Goal: Task Accomplishment & Management: Use online tool/utility

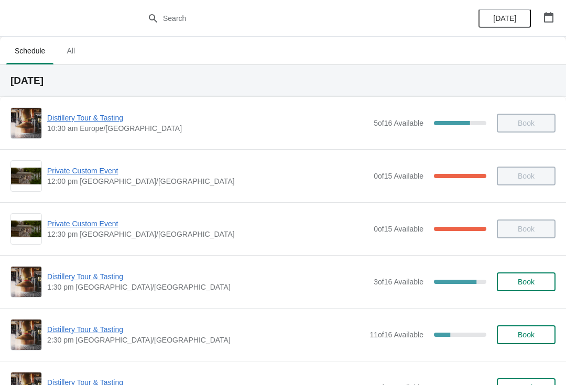
click at [74, 280] on span "Distillery Tour & Tasting" at bounding box center [207, 276] width 321 height 10
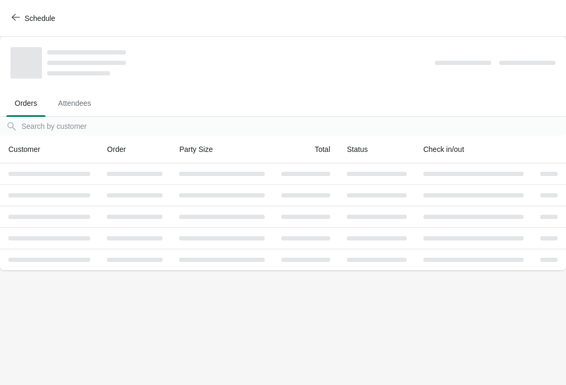
click at [25, 18] on span "Schedule" at bounding box center [40, 18] width 30 height 8
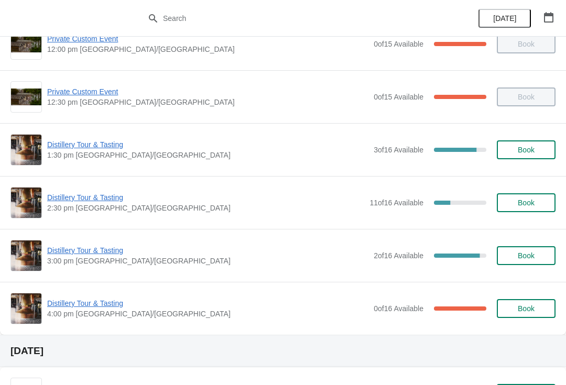
scroll to position [135, 0]
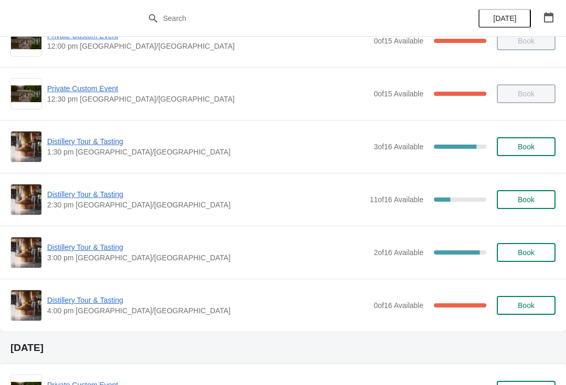
click at [86, 305] on span "Distillery Tour & Tasting" at bounding box center [207, 300] width 321 height 10
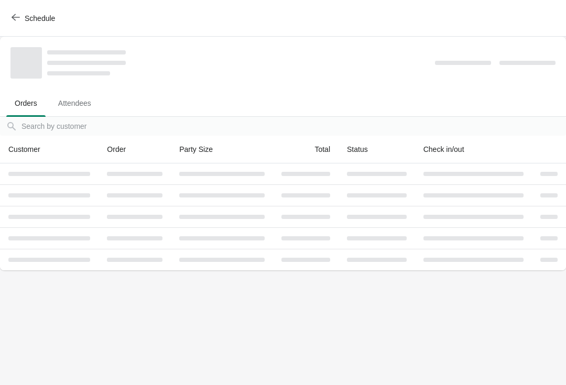
scroll to position [0, 0]
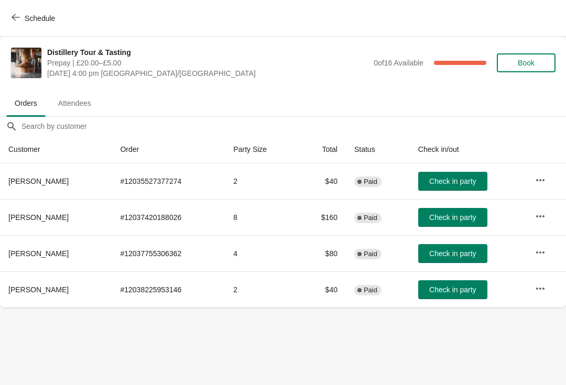
click at [75, 101] on span "Attendees" at bounding box center [75, 103] width 50 height 19
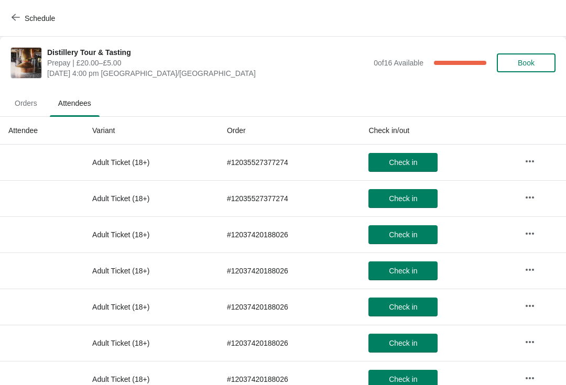
click at [17, 15] on icon "button" at bounding box center [16, 17] width 8 height 8
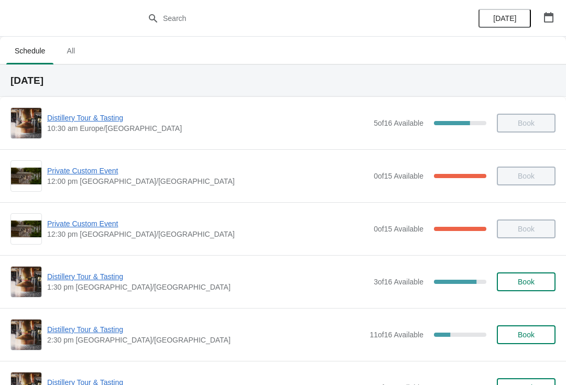
click at [83, 331] on span "Distillery Tour & Tasting" at bounding box center [205, 329] width 317 height 10
click at [85, 331] on span "Distillery Tour & Tasting" at bounding box center [205, 329] width 317 height 10
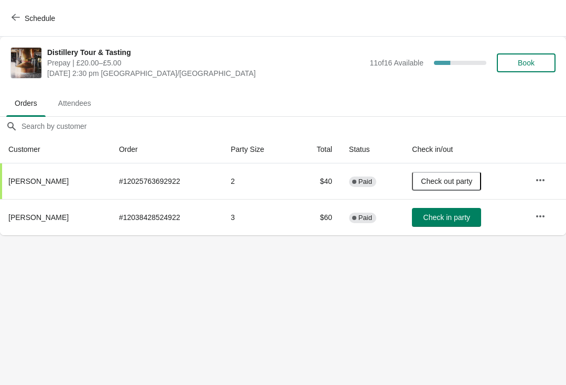
click at [441, 212] on button "Check in party" at bounding box center [446, 217] width 69 height 19
